Goal: Transaction & Acquisition: Purchase product/service

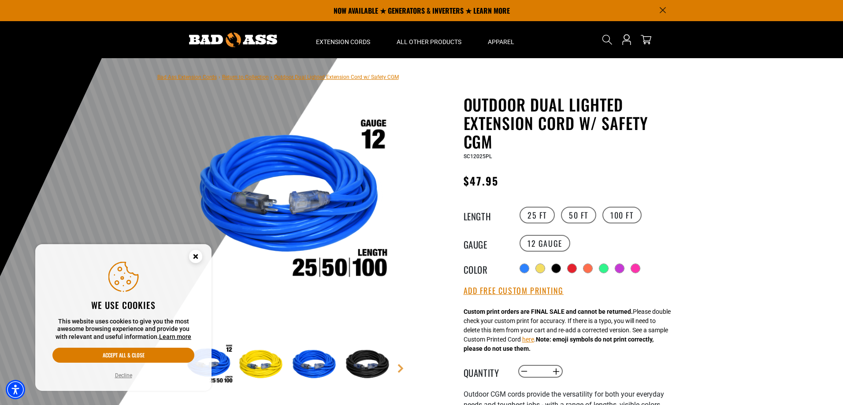
click at [194, 256] on circle "Cookie Consent" at bounding box center [195, 256] width 13 height 13
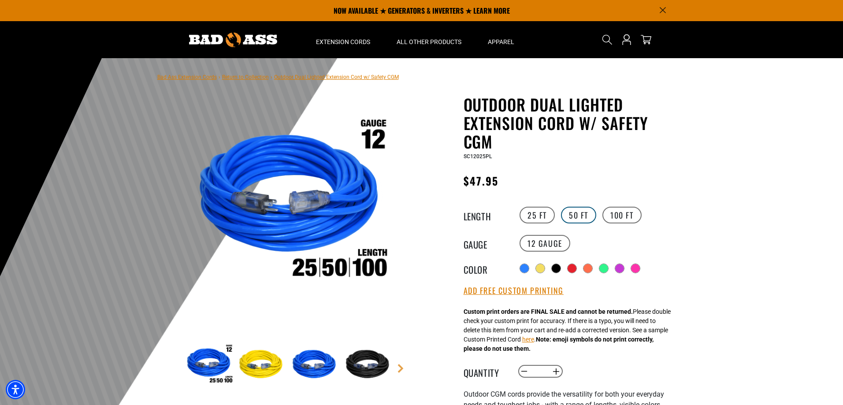
click at [574, 216] on label "50 FT" at bounding box center [578, 215] width 35 height 17
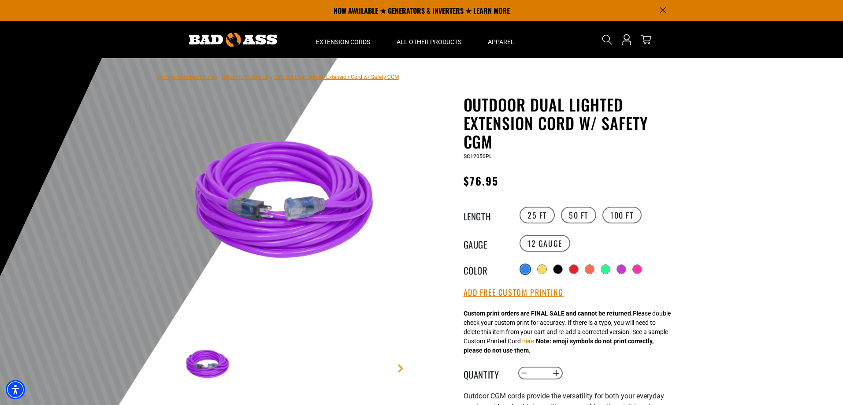
click at [525, 270] on div at bounding box center [525, 269] width 9 height 9
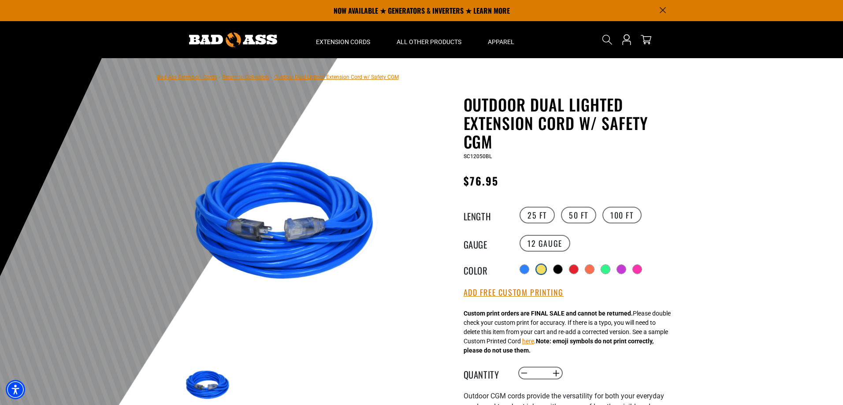
click at [544, 268] on div at bounding box center [541, 269] width 9 height 9
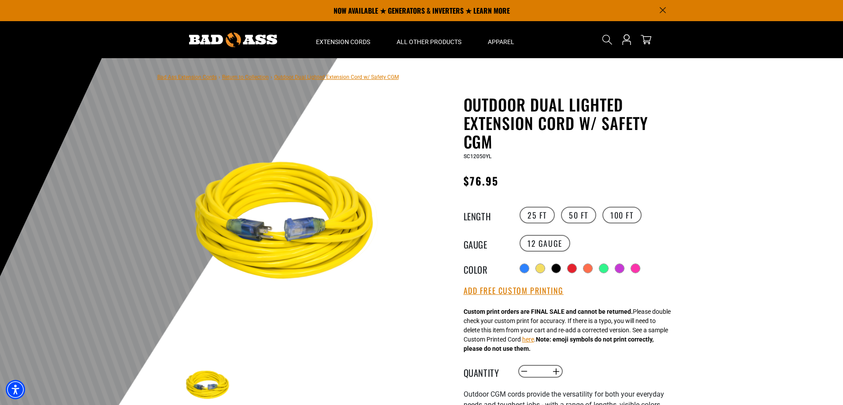
click at [561, 268] on div at bounding box center [556, 268] width 9 height 9
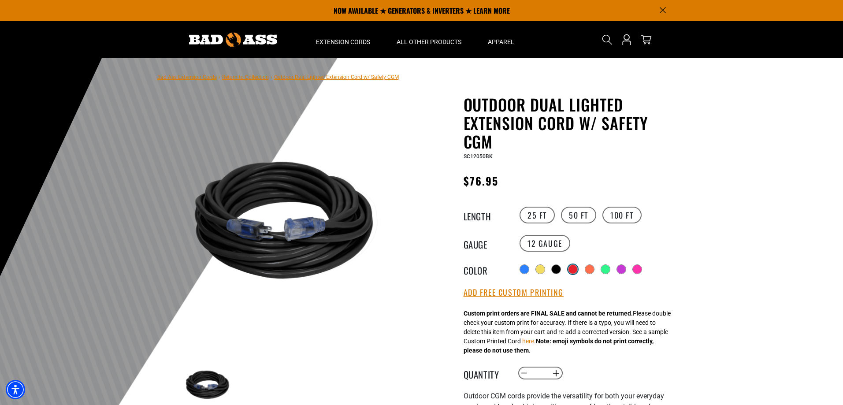
click at [576, 268] on div at bounding box center [573, 269] width 9 height 9
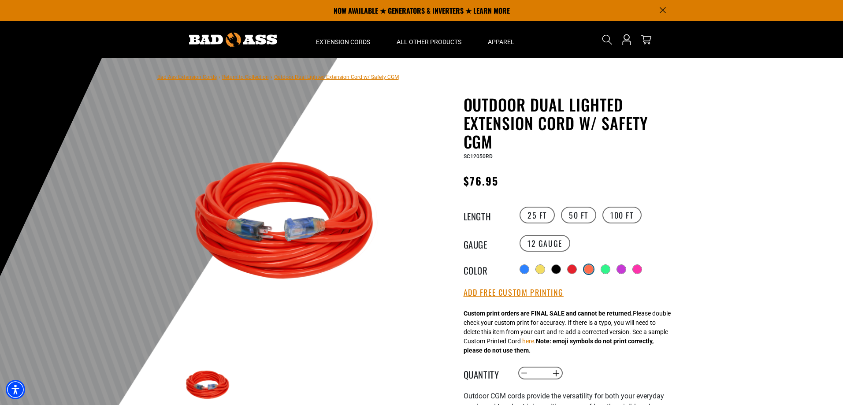
click at [592, 269] on div at bounding box center [589, 269] width 9 height 9
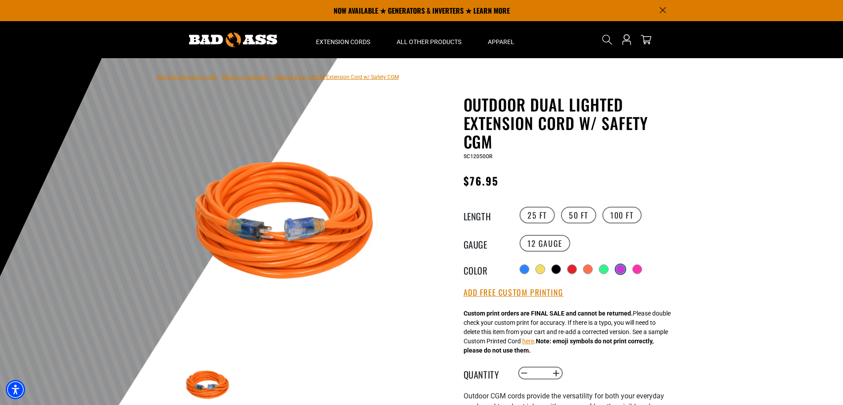
click at [624, 269] on div at bounding box center [620, 269] width 9 height 9
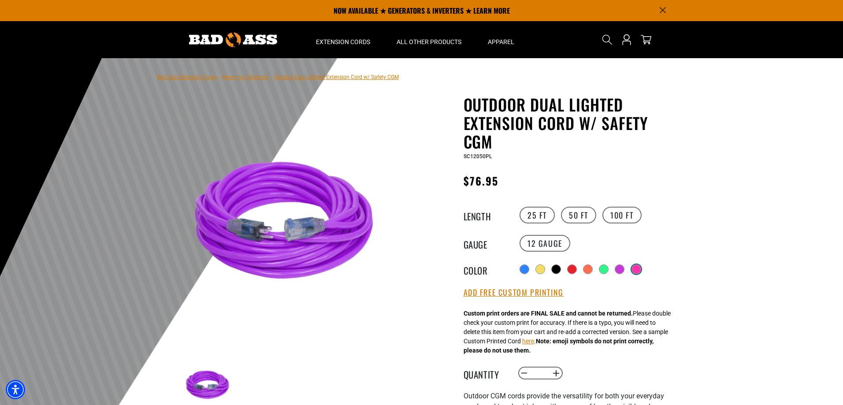
click at [640, 268] on div at bounding box center [636, 269] width 9 height 9
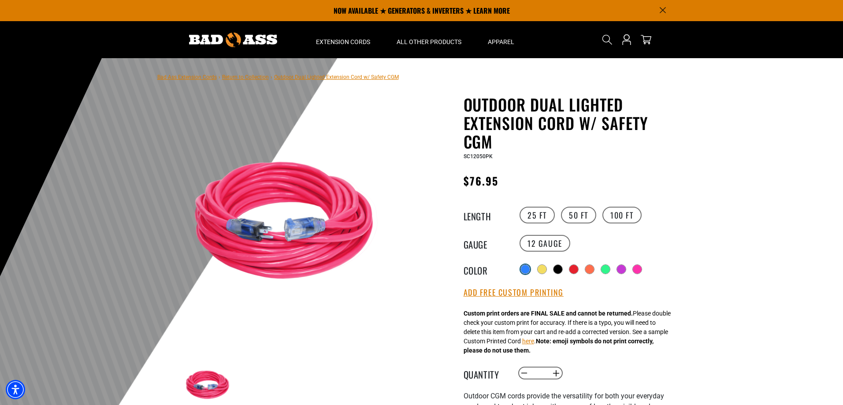
click at [526, 267] on div at bounding box center [525, 269] width 9 height 9
